Goal: Navigation & Orientation: Find specific page/section

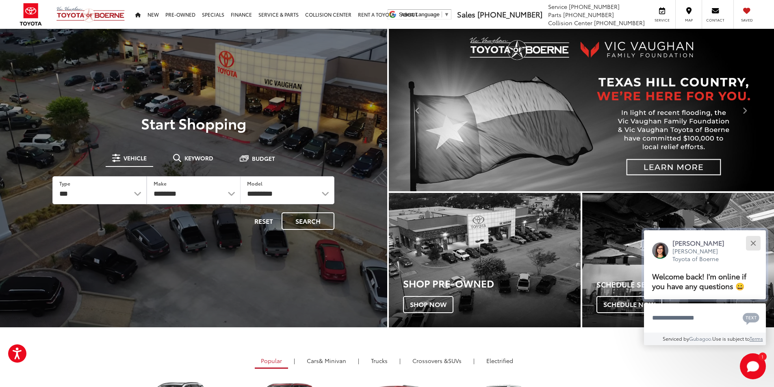
click at [754, 243] on div "Close" at bounding box center [752, 242] width 5 height 5
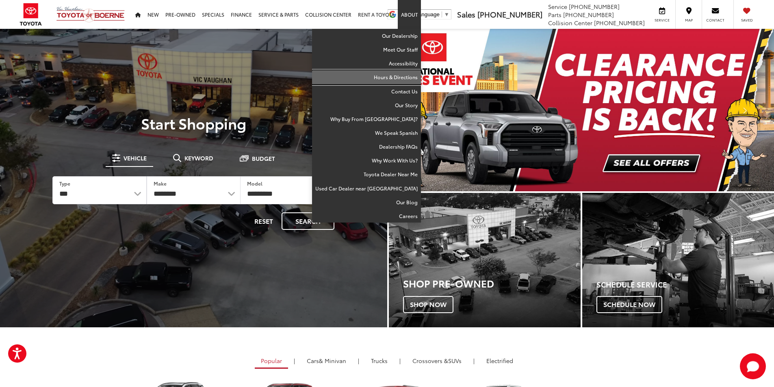
click at [403, 80] on link "Hours & Directions" at bounding box center [366, 77] width 109 height 14
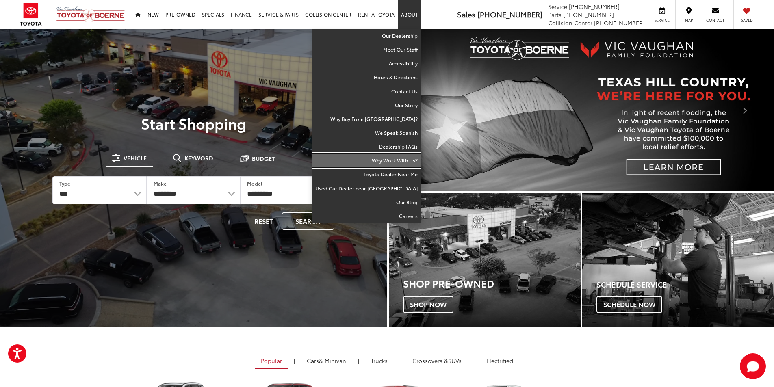
click at [399, 159] on link "Why Work With Us?" at bounding box center [366, 161] width 109 height 14
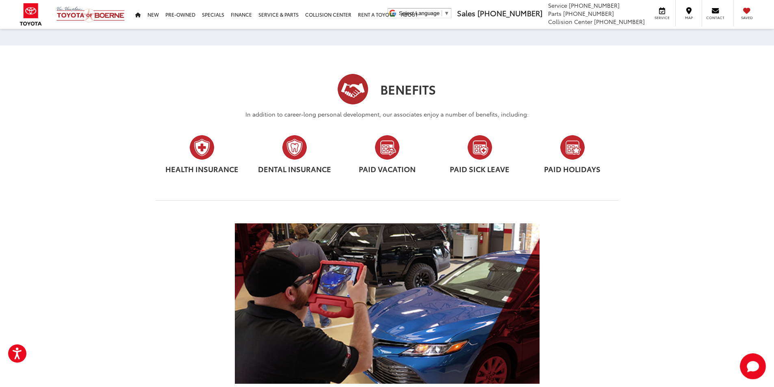
scroll to position [299, 0]
